Goal: Unclear: Browse casually

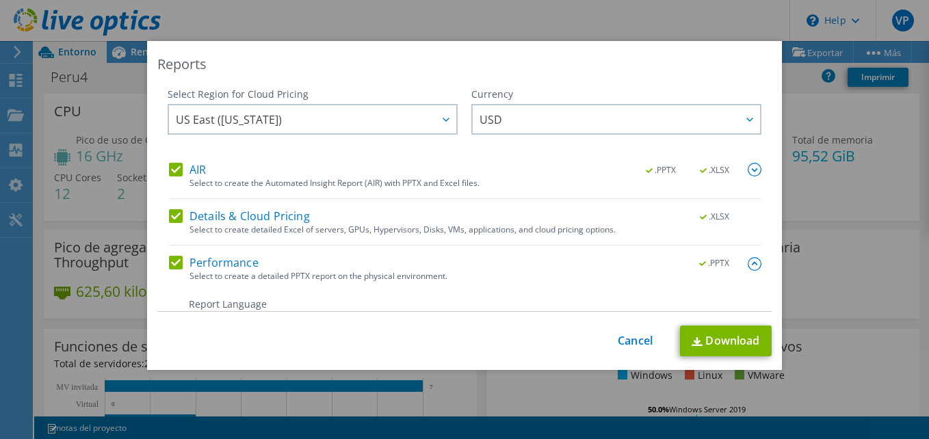
select select "USD"
click at [634, 347] on link "Cancel" at bounding box center [635, 340] width 35 height 13
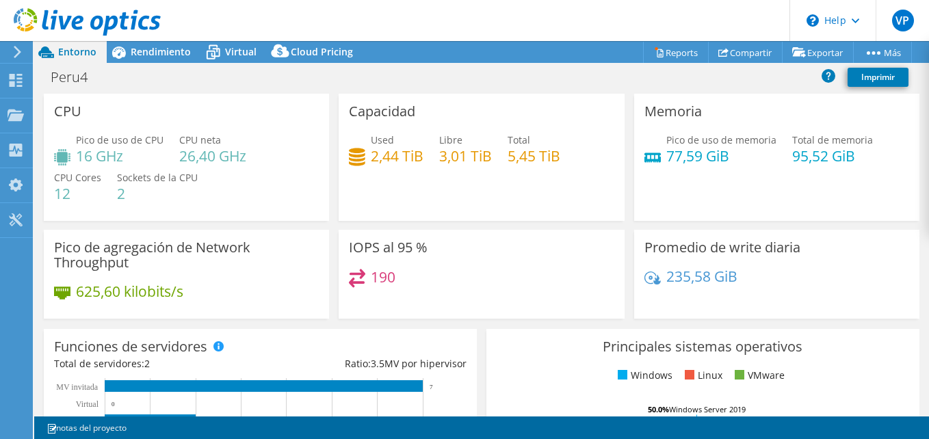
click at [159, 176] on span "Sockets de la CPU" at bounding box center [157, 177] width 81 height 13
